Goal: Information Seeking & Learning: Understand process/instructions

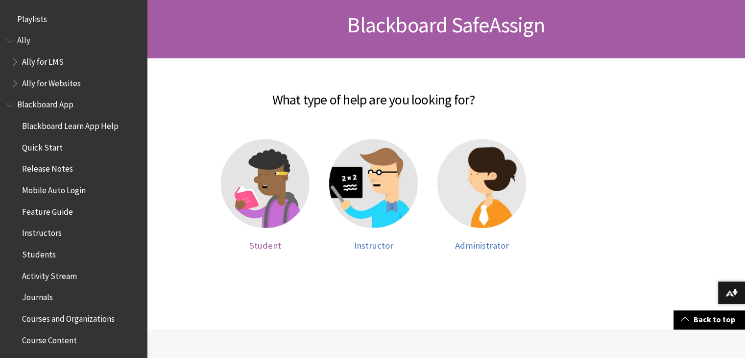
scroll to position [1005, 0]
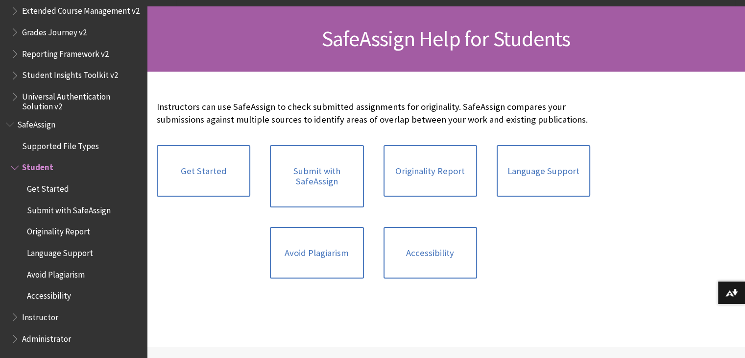
scroll to position [147, 0]
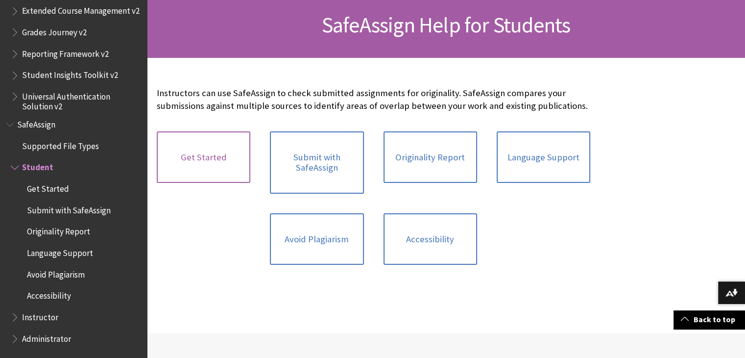
click at [242, 157] on link "Get Started" at bounding box center [204, 157] width 94 height 52
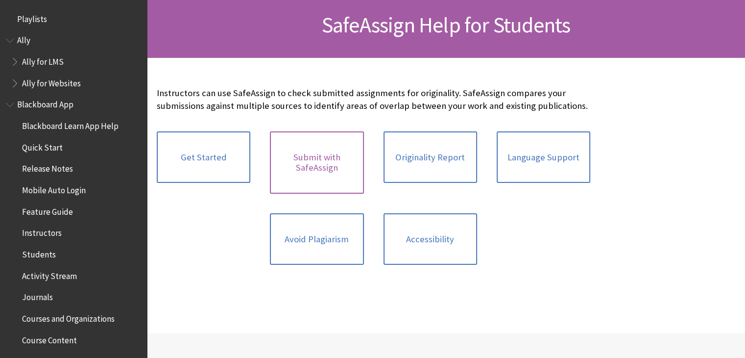
scroll to position [1133, 0]
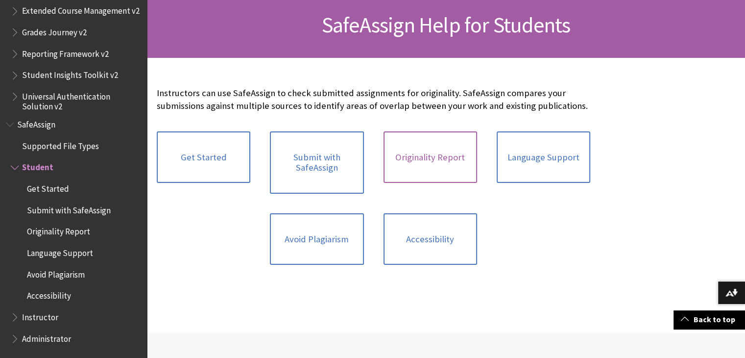
click at [425, 155] on link "Originality Report" at bounding box center [431, 157] width 94 height 52
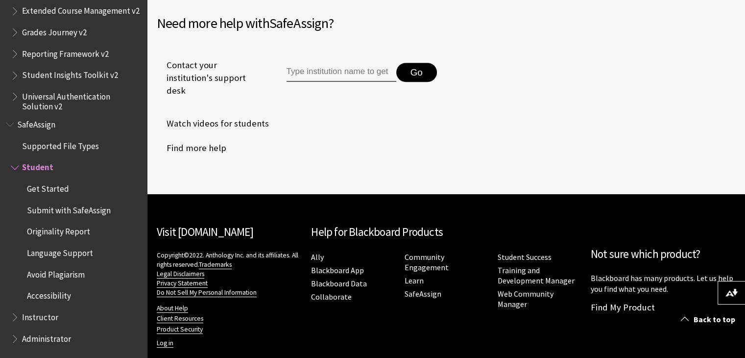
scroll to position [494, 0]
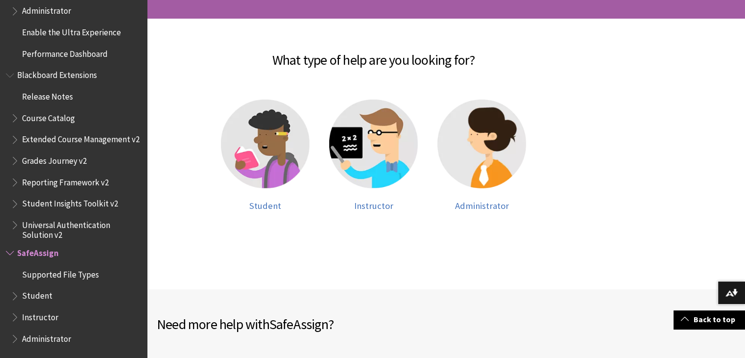
scroll to position [294, 0]
